Goal: Navigation & Orientation: Understand site structure

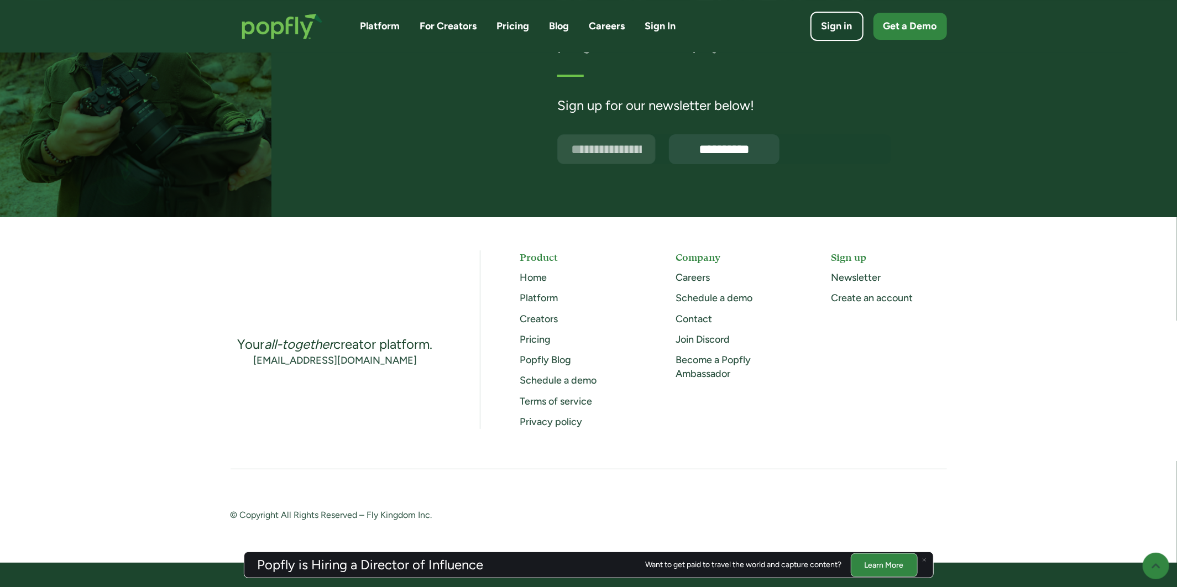
scroll to position [2779, 0]
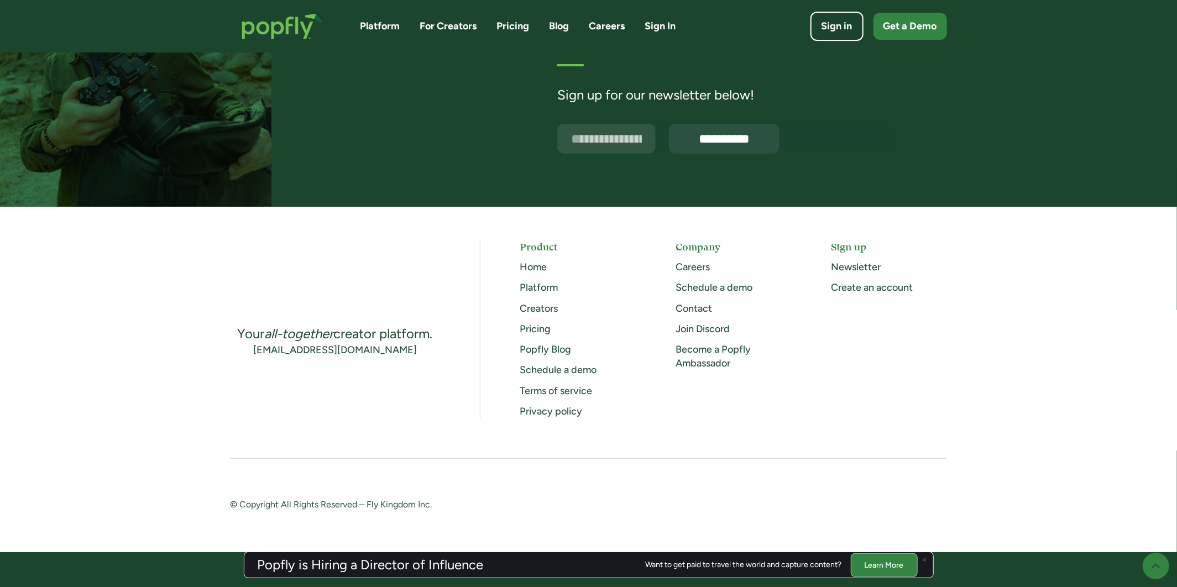
click at [512, 24] on link "Pricing" at bounding box center [513, 26] width 33 height 14
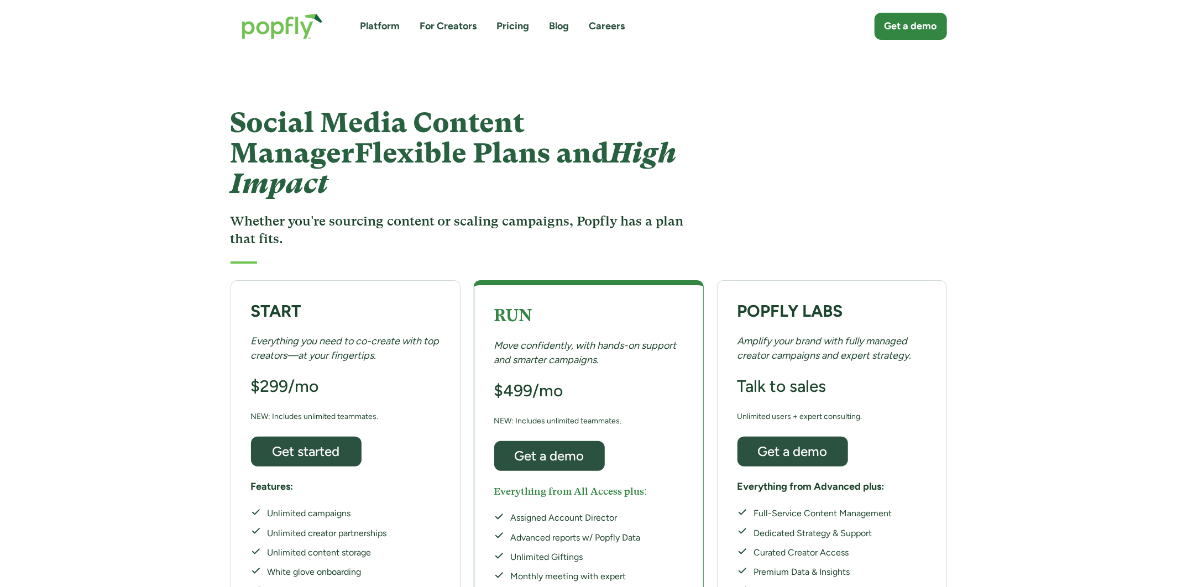
click at [379, 24] on link "Platform" at bounding box center [380, 26] width 40 height 14
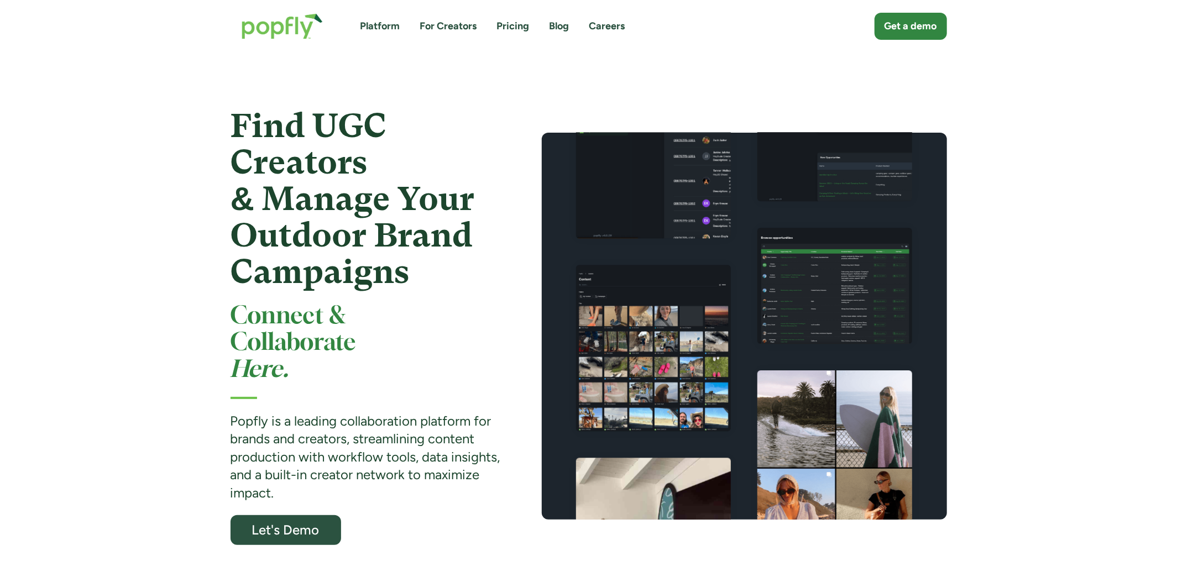
click at [435, 24] on link "For Creators" at bounding box center [448, 26] width 57 height 14
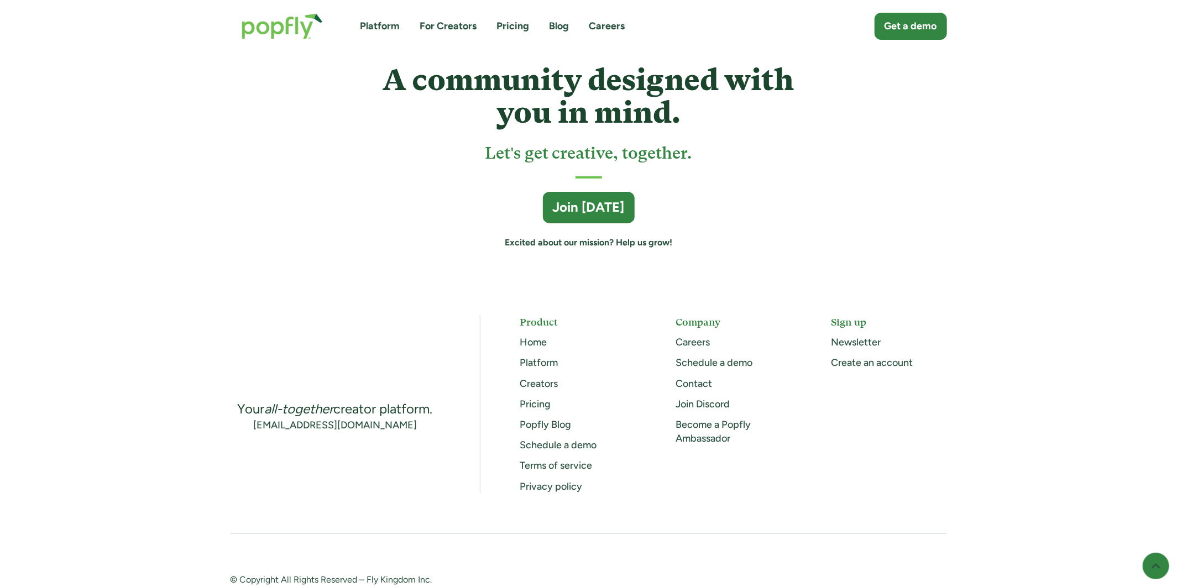
scroll to position [3016, 0]
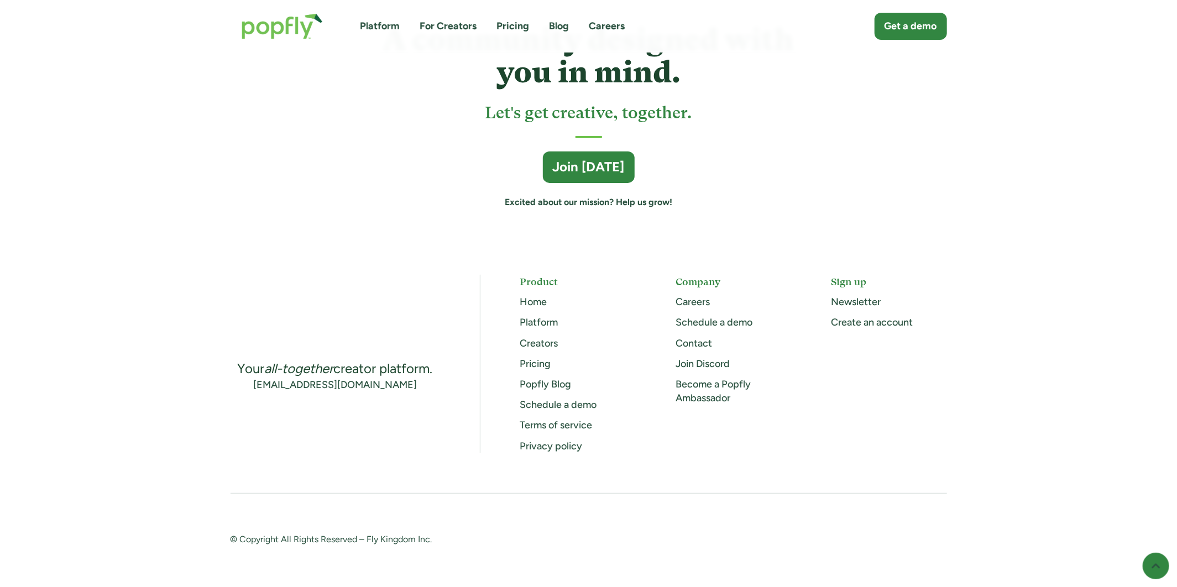
click at [310, 29] on img "home" at bounding box center [281, 26] width 103 height 48
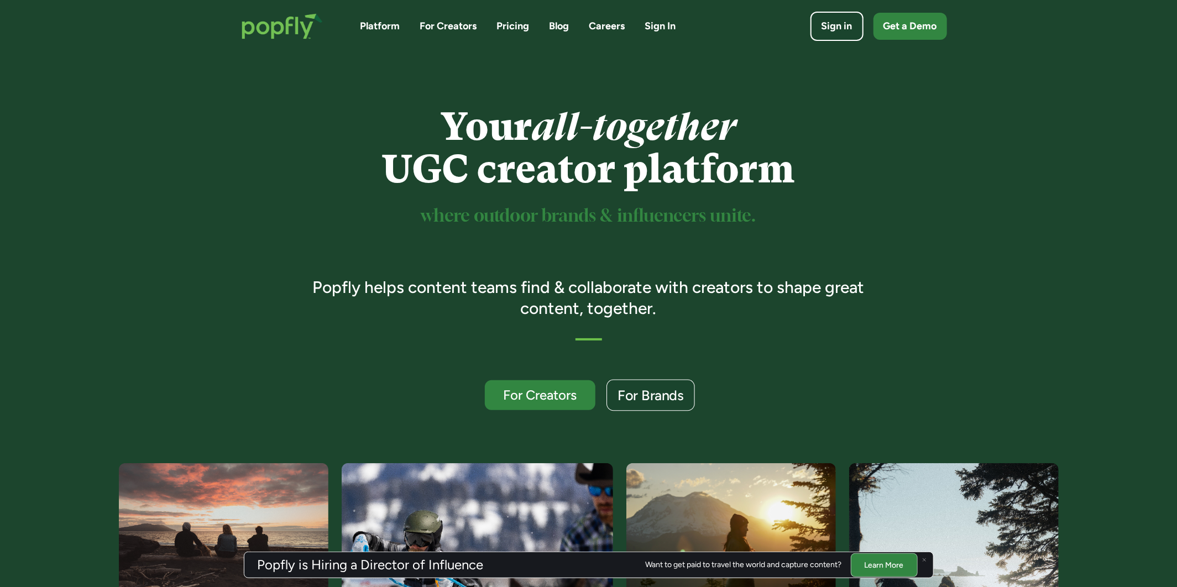
click at [684, 394] on link "For Brands" at bounding box center [650, 396] width 88 height 32
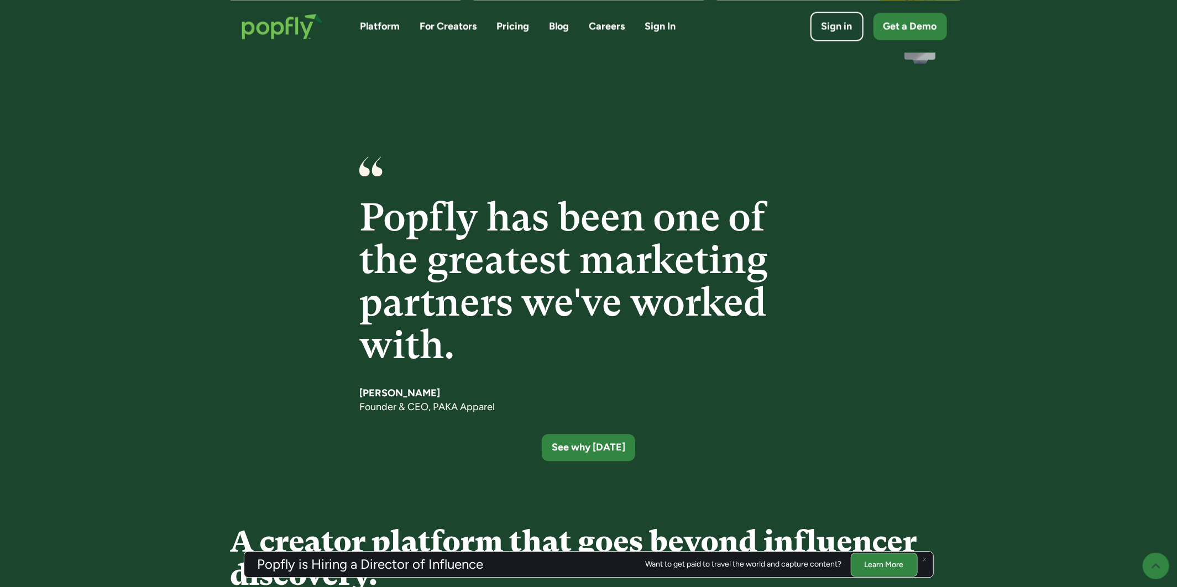
scroll to position [1640, 0]
